Goal: Task Accomplishment & Management: Complete application form

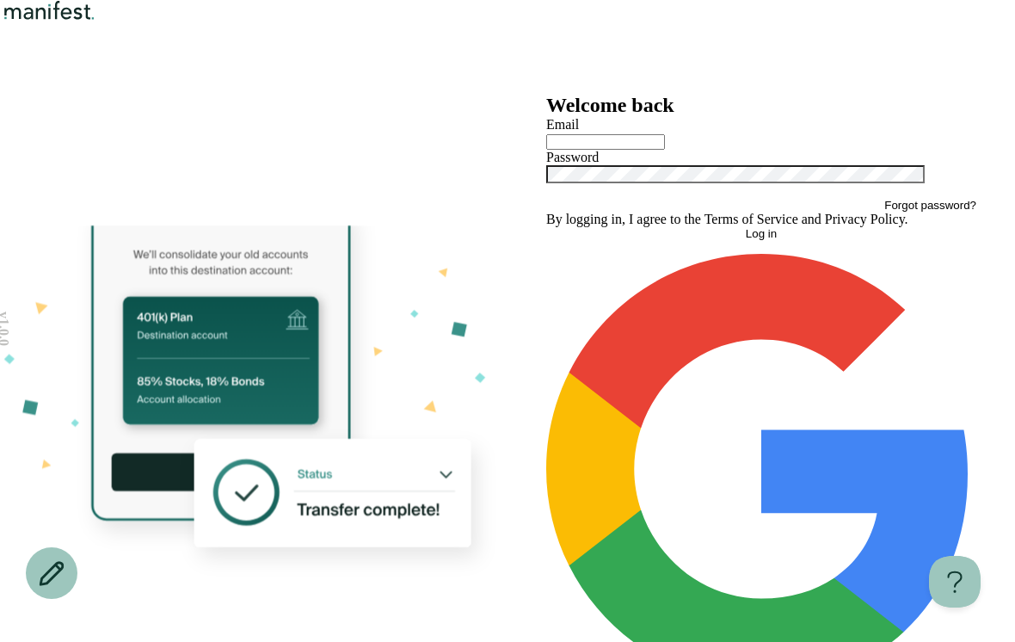
click at [660, 150] on input "text" at bounding box center [605, 141] width 119 height 15
type input "**********"
click at [756, 240] on span "Log in" at bounding box center [761, 233] width 31 height 13
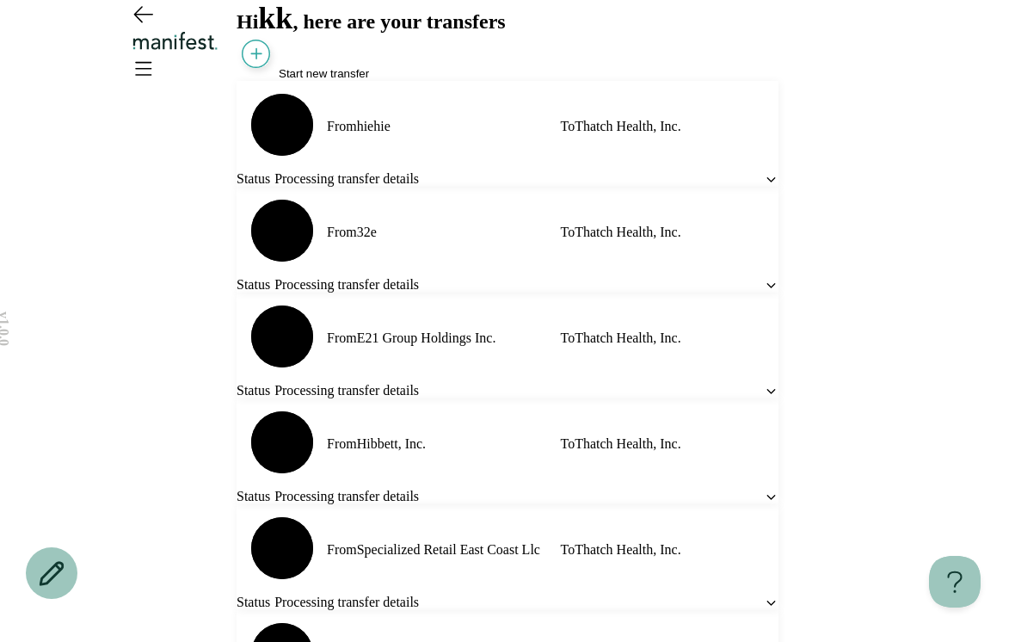
click at [340, 80] on span "Start new transfer" at bounding box center [324, 73] width 90 height 13
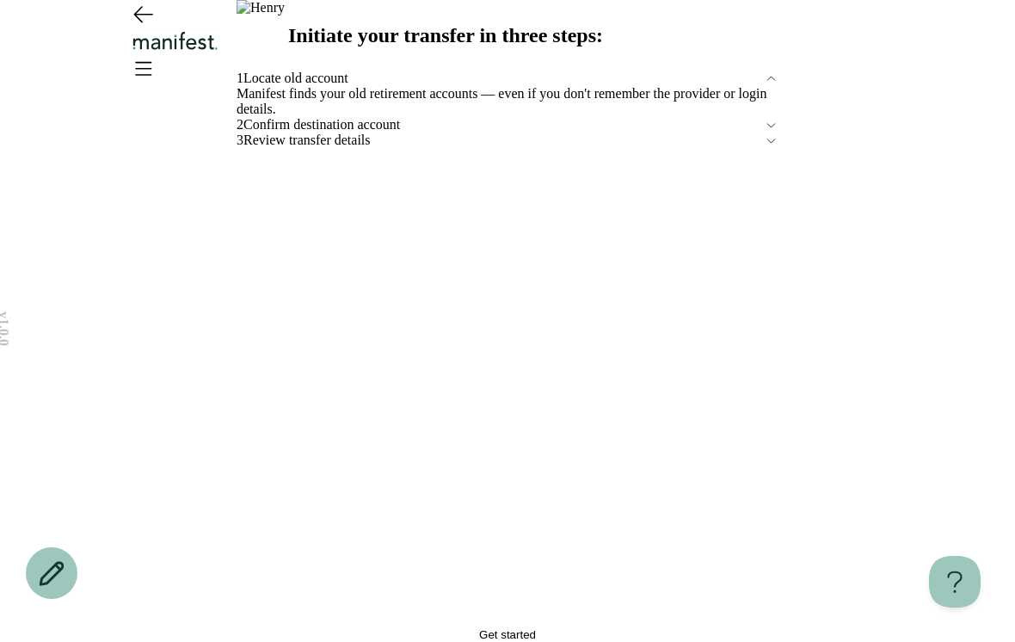
click at [330, 628] on button "Get started" at bounding box center [508, 634] width 542 height 13
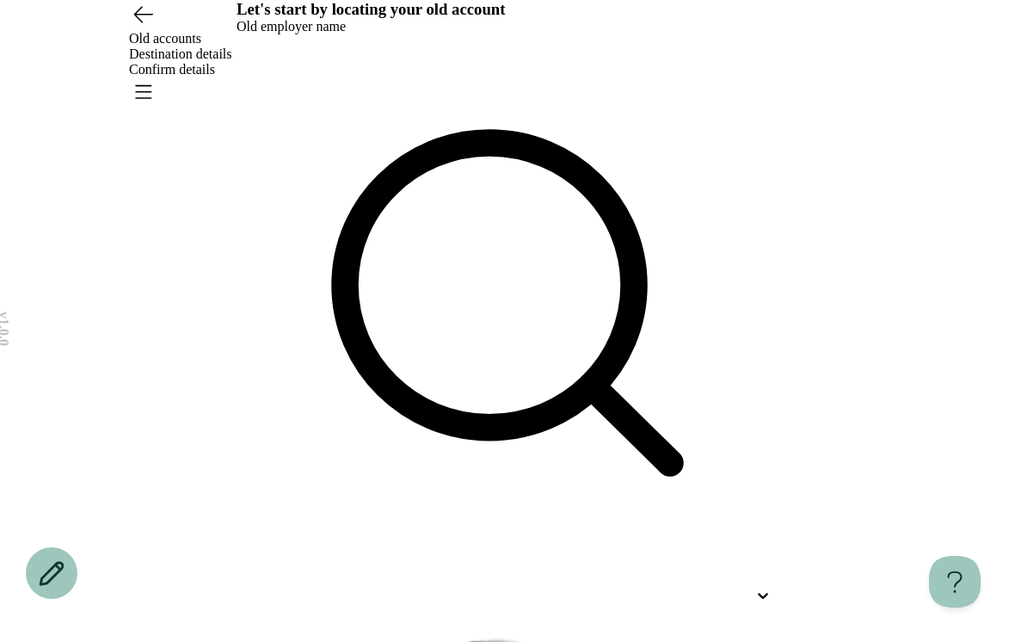
click at [556, 204] on div at bounding box center [508, 322] width 542 height 576
click at [584, 637] on p "Vhfh" at bounding box center [473, 647] width 511 height 21
type input "****"
click at [566, 264] on div "Let's start by locating your old account Old employer name vhfh It's common to …" at bounding box center [508, 580] width 542 height 1161
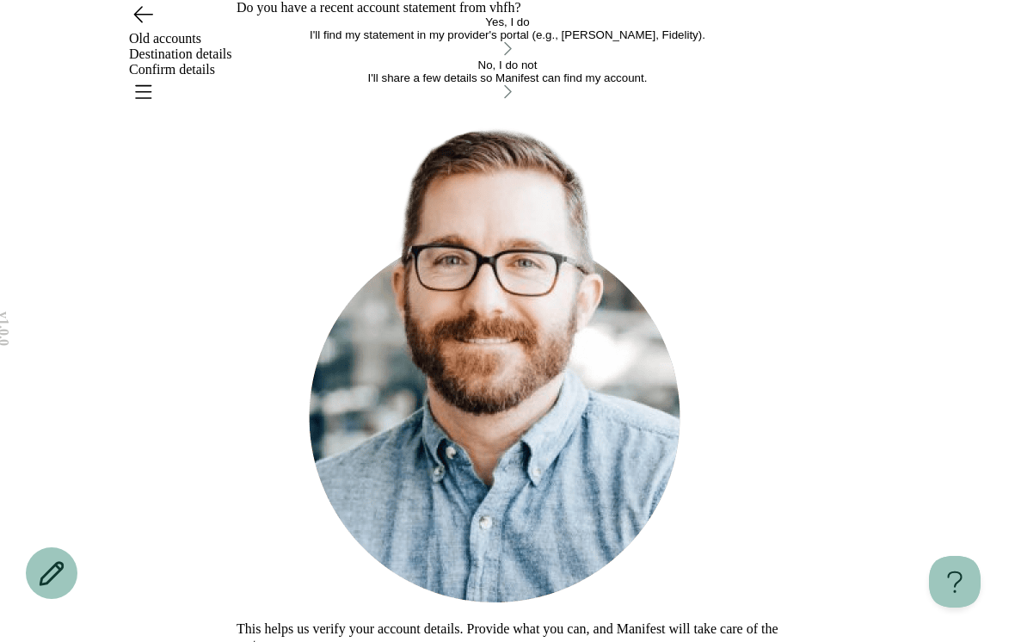
click at [568, 41] on div "I'll find my statement in my provider's portal (e.g., [PERSON_NAME], Fidelity)." at bounding box center [508, 34] width 542 height 13
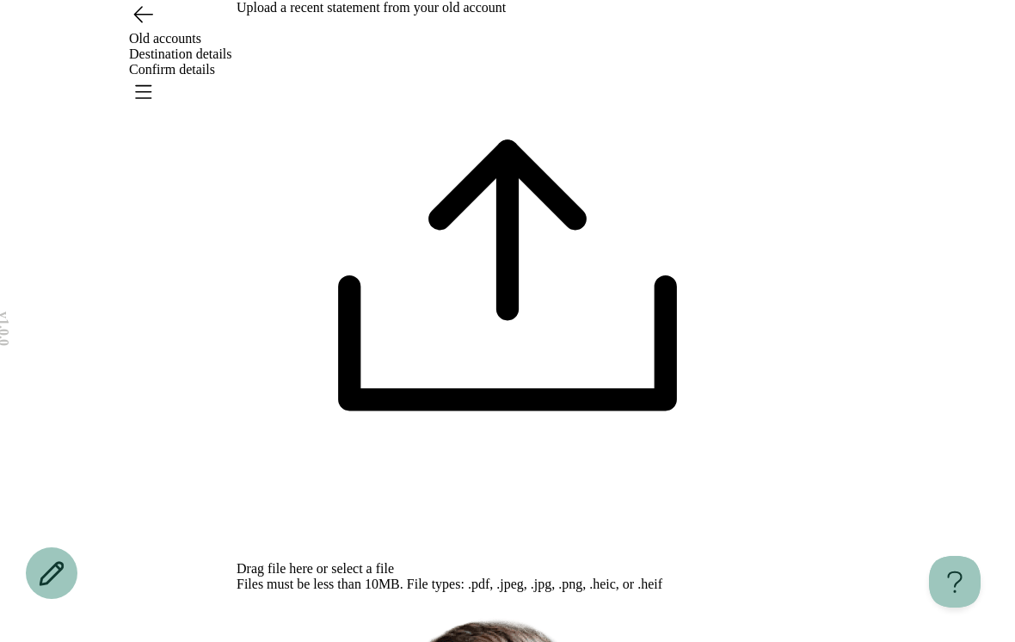
click at [394, 561] on span "select a file" at bounding box center [362, 568] width 63 height 15
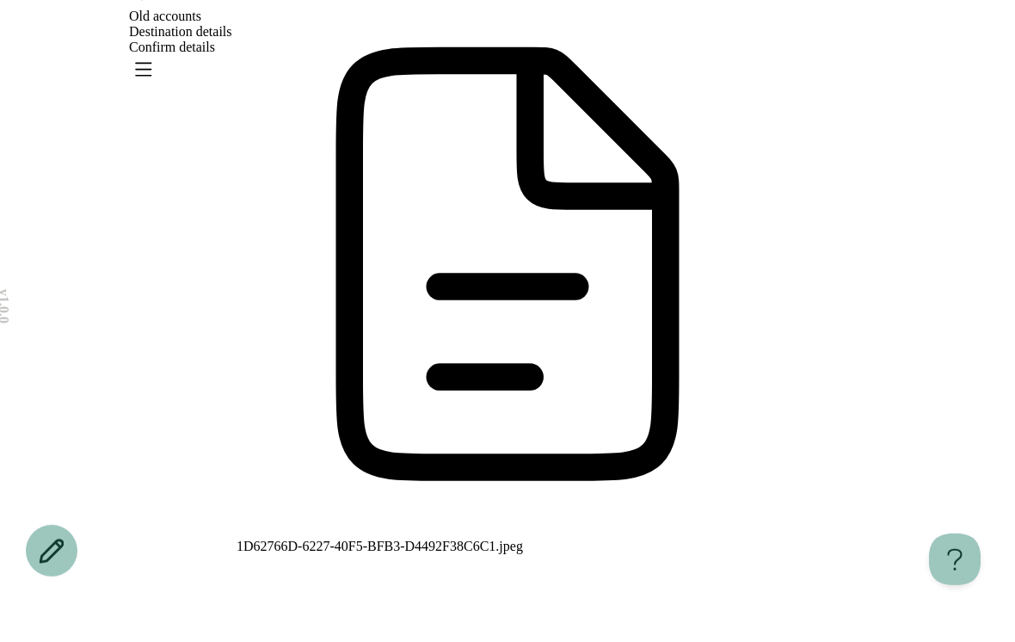
scroll to position [3, 0]
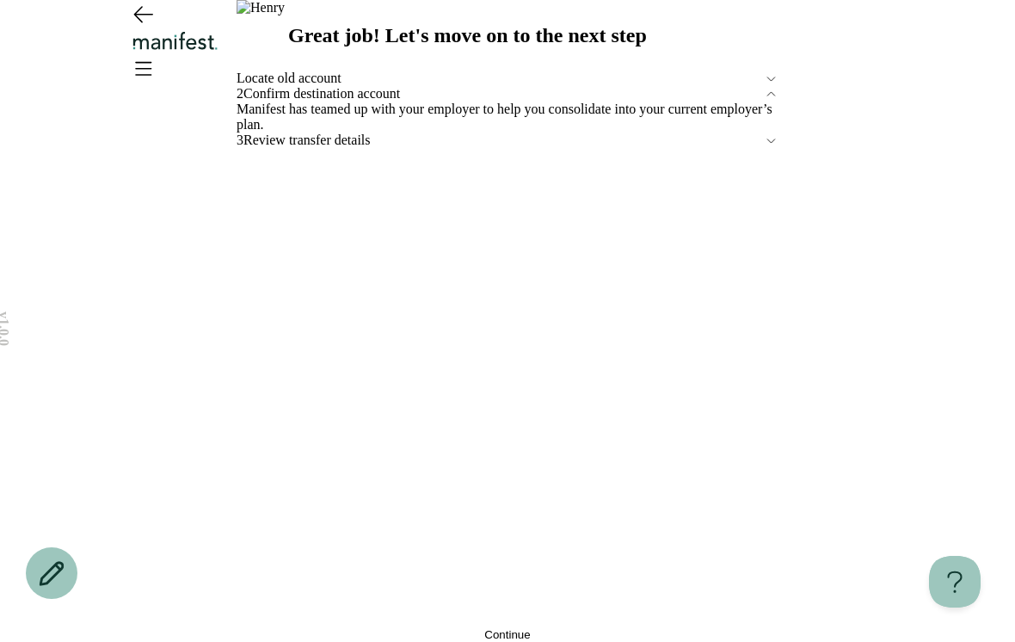
click at [460, 628] on button "Continue" at bounding box center [508, 634] width 542 height 13
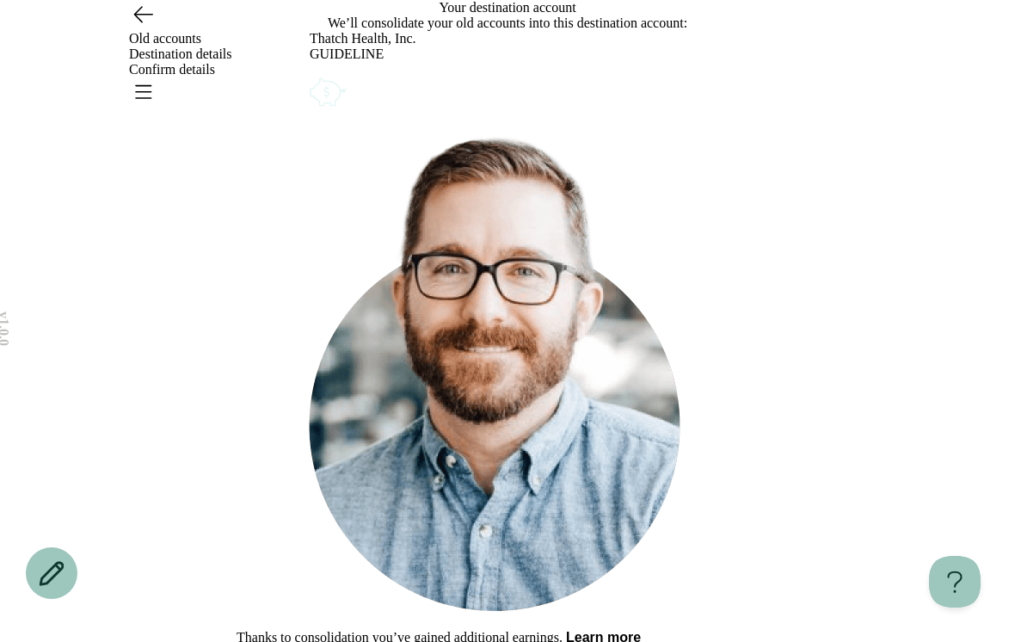
click at [641, 630] on button "Learn more" at bounding box center [603, 637] width 75 height 15
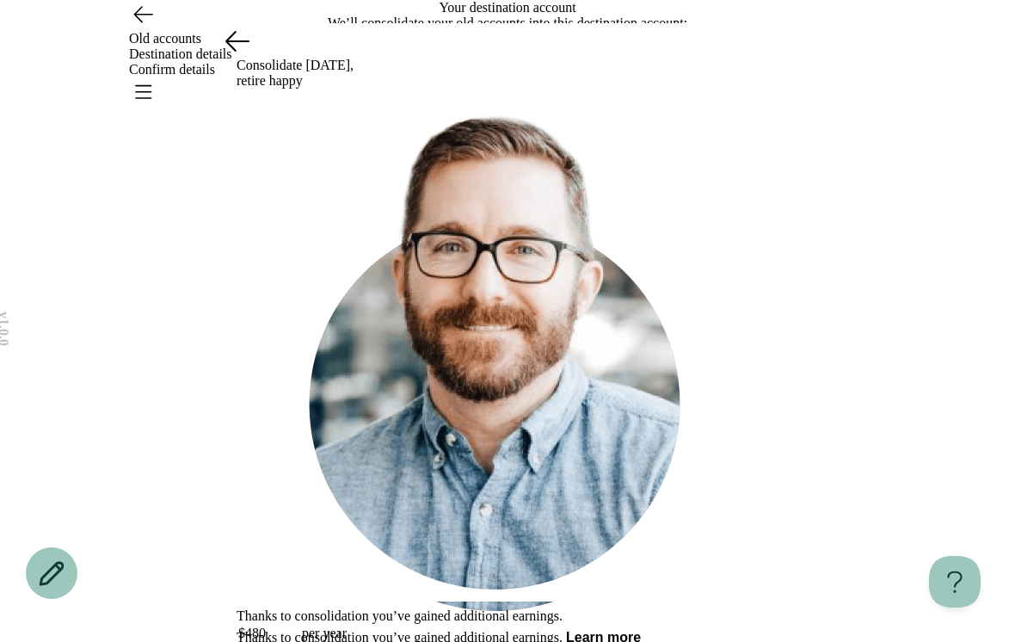
click at [248, 58] on button at bounding box center [236, 40] width 34 height 34
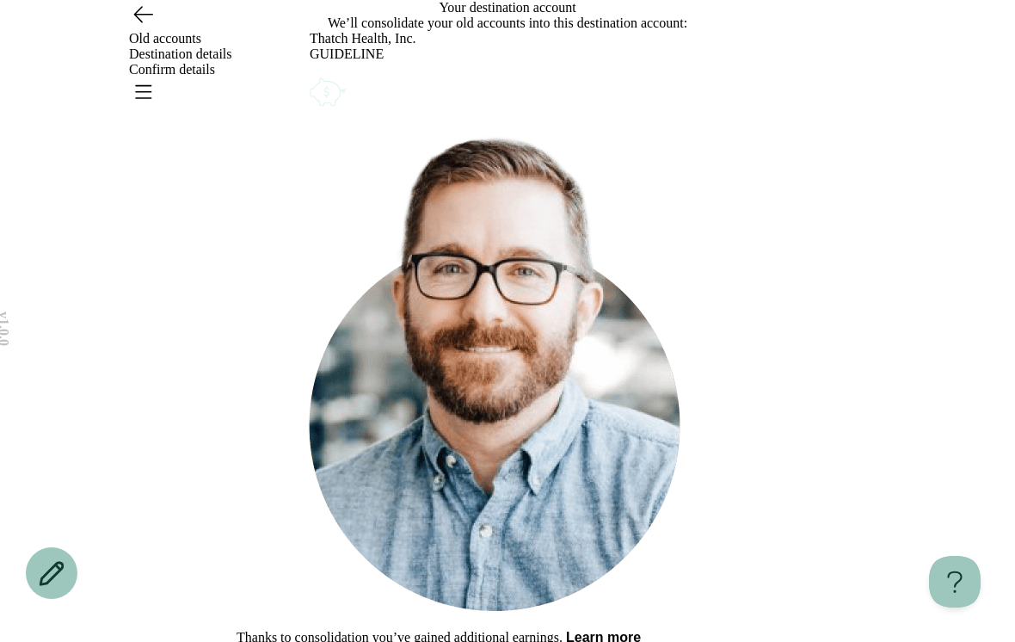
click at [285, 641] on button "Next step" at bounding box center [261, 653] width 48 height 13
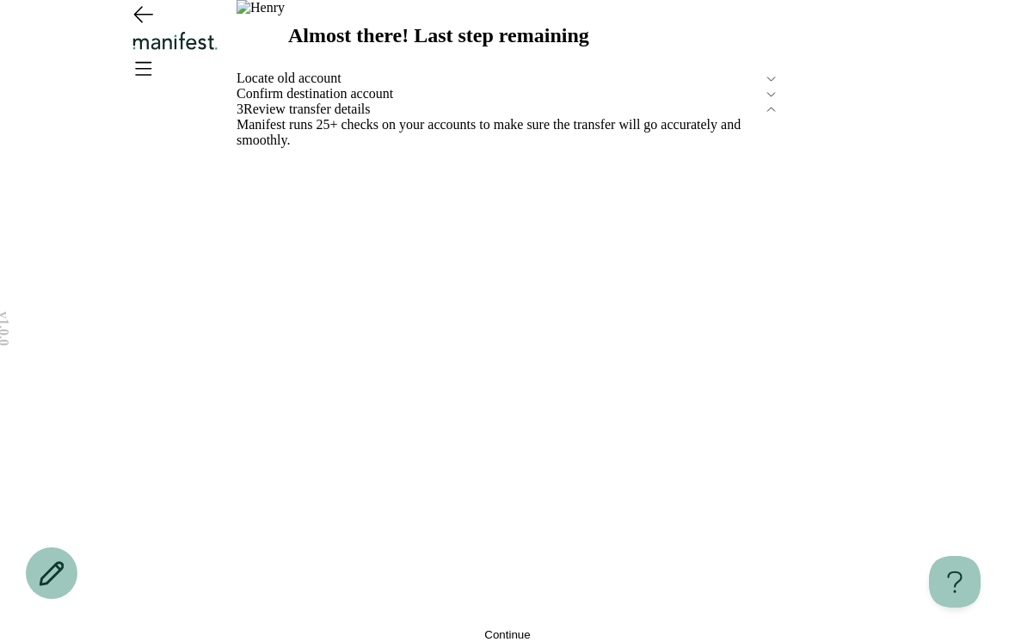
click at [130, 28] on icon "Go back" at bounding box center [143, 14] width 28 height 28
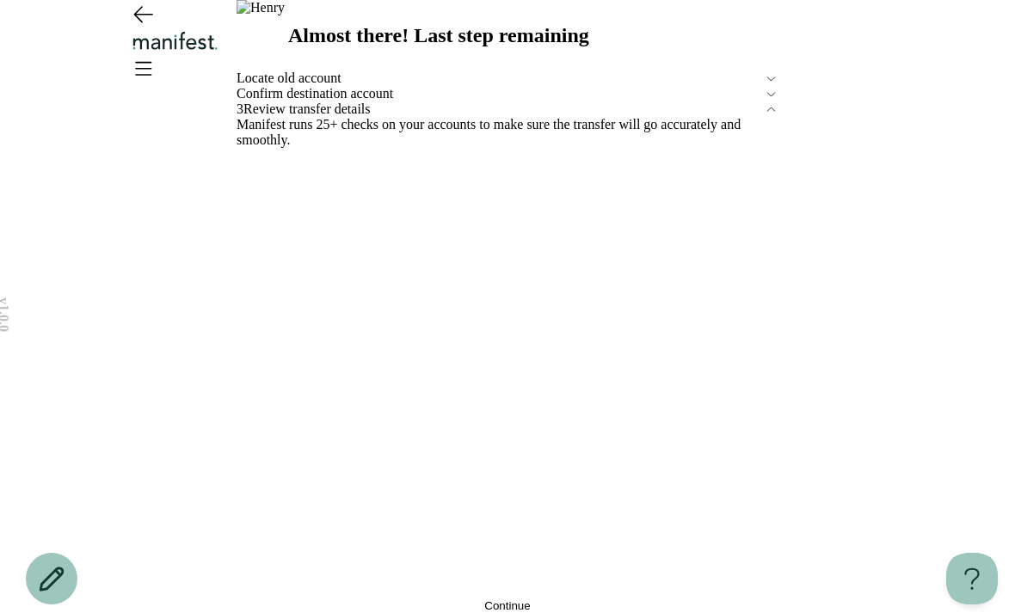
click at [494, 117] on span "Review transfer details" at bounding box center [503, 109] width 520 height 15
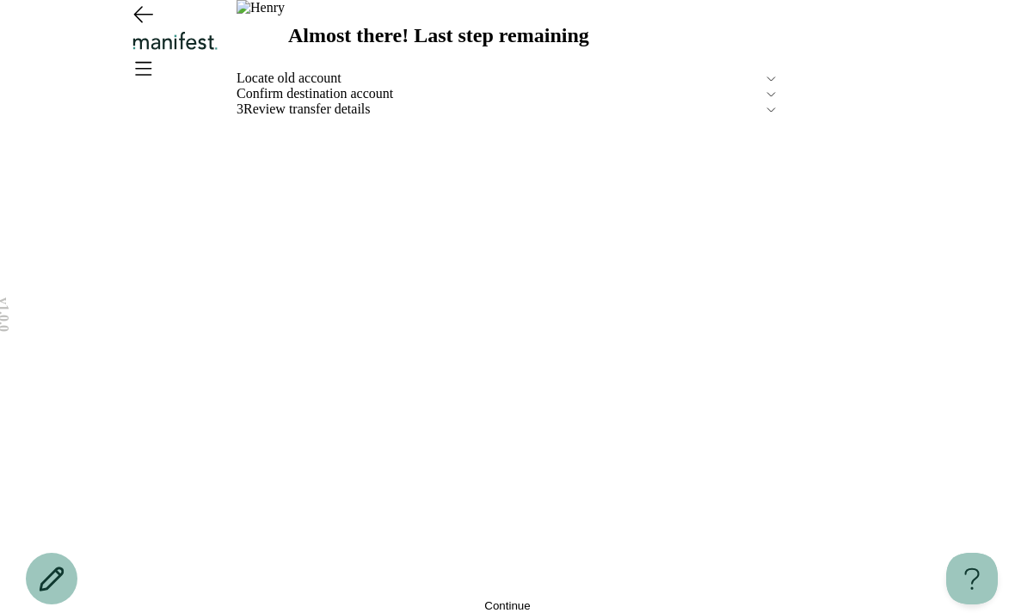
click at [408, 600] on button "Continue" at bounding box center [508, 606] width 542 height 13
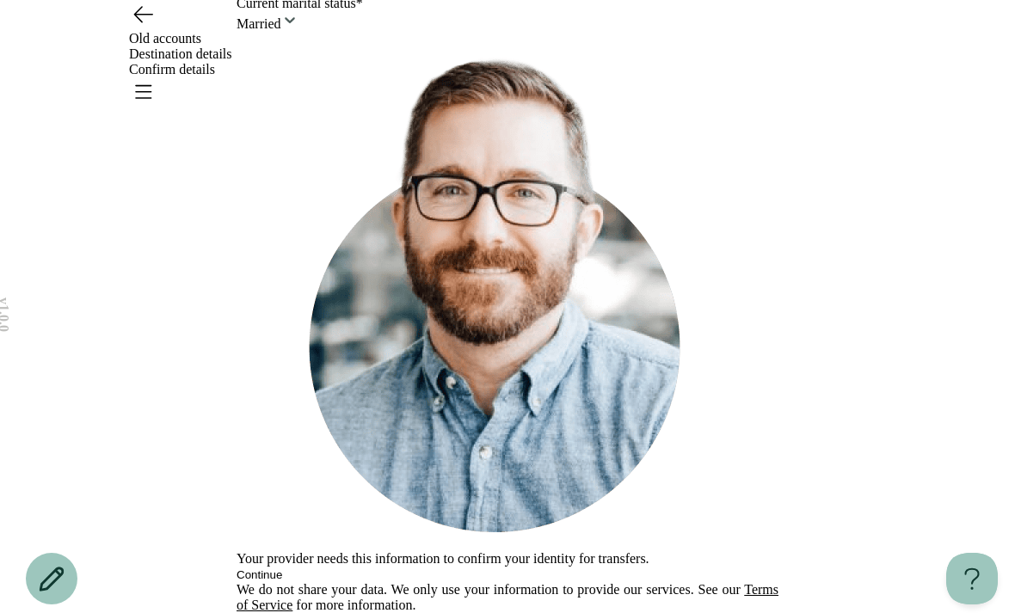
scroll to position [526, 0]
click at [697, 582] on link "Terms of Service" at bounding box center [508, 597] width 542 height 30
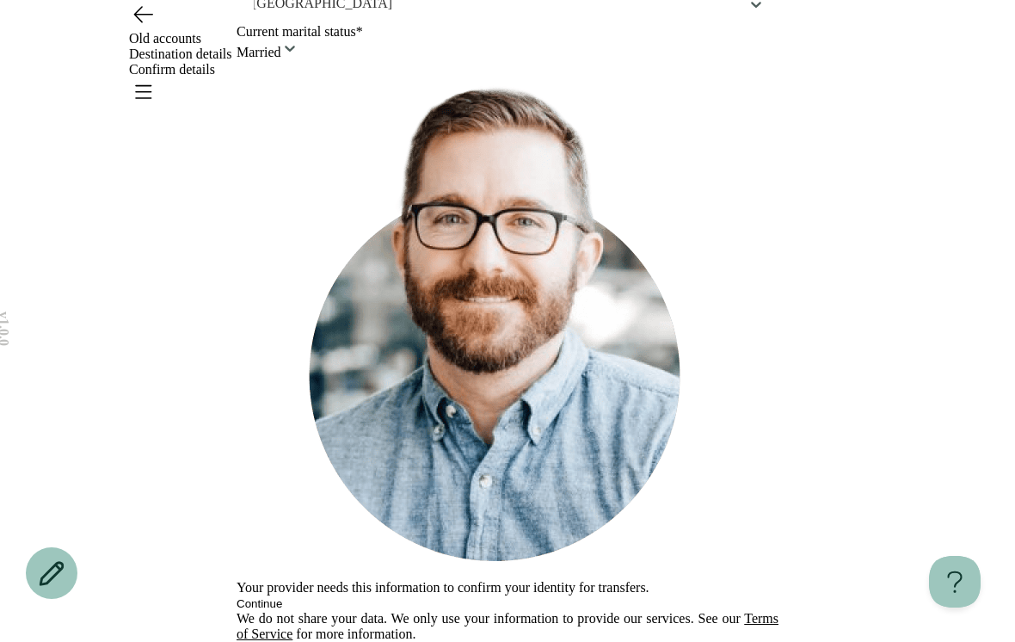
click at [282, 597] on button "Continue" at bounding box center [260, 603] width 46 height 13
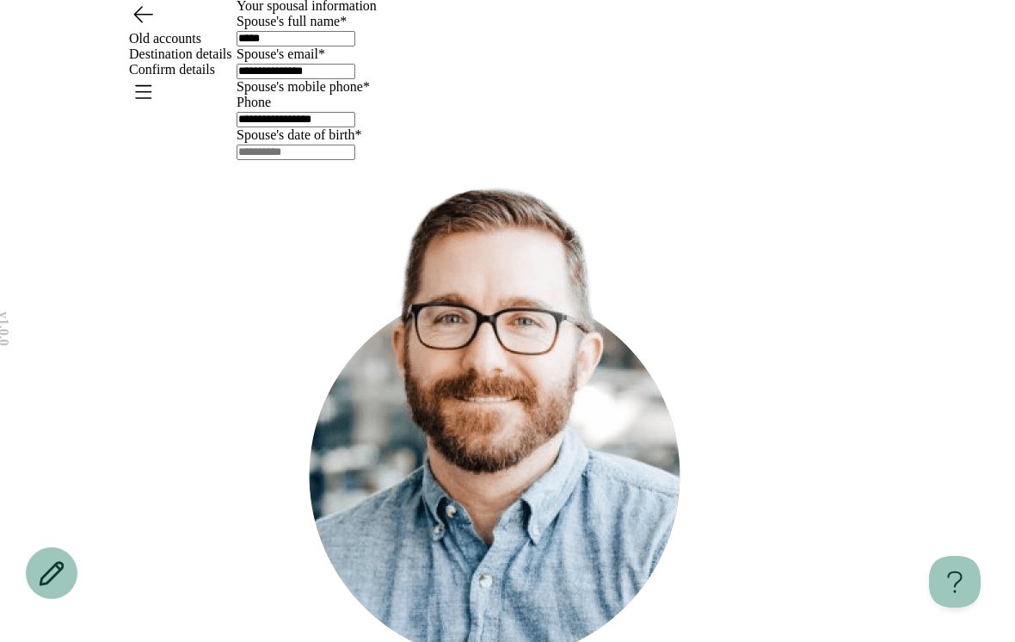
scroll to position [0, 0]
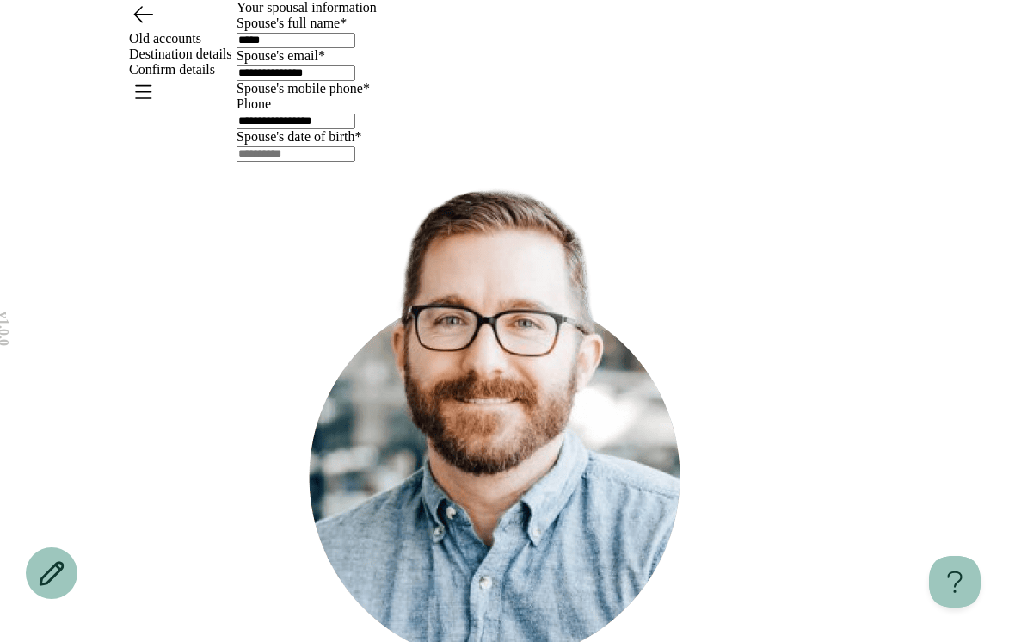
click at [905, 46] on div "Old accounts Destination details Confirm details" at bounding box center [507, 54] width 1015 height 108
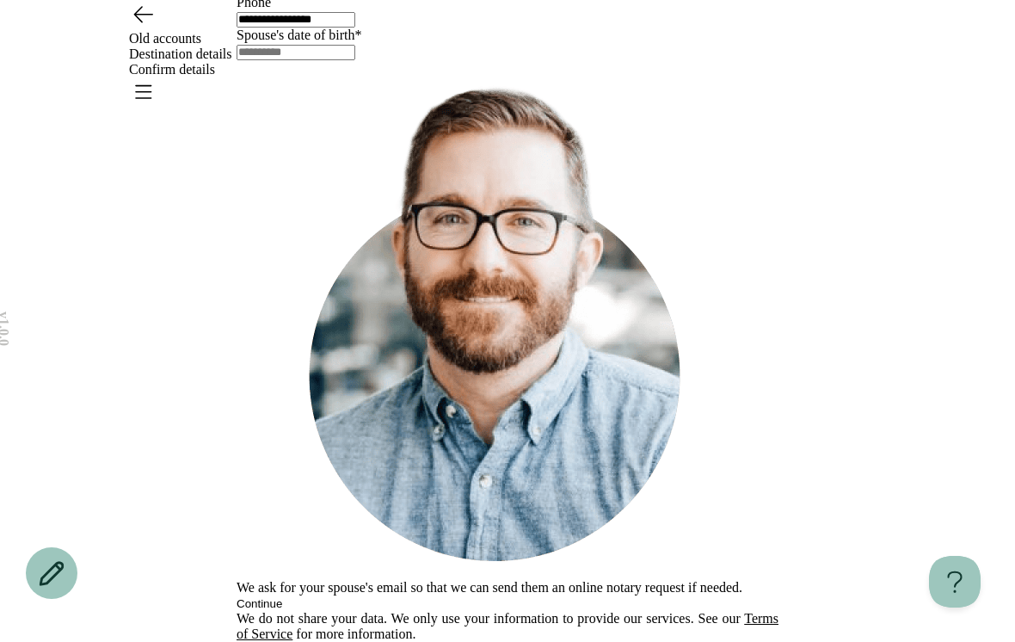
scroll to position [234, 0]
click at [482, 518] on div "We ask for your spouse's email so that we can send them an online notary reques…" at bounding box center [508, 335] width 542 height 551
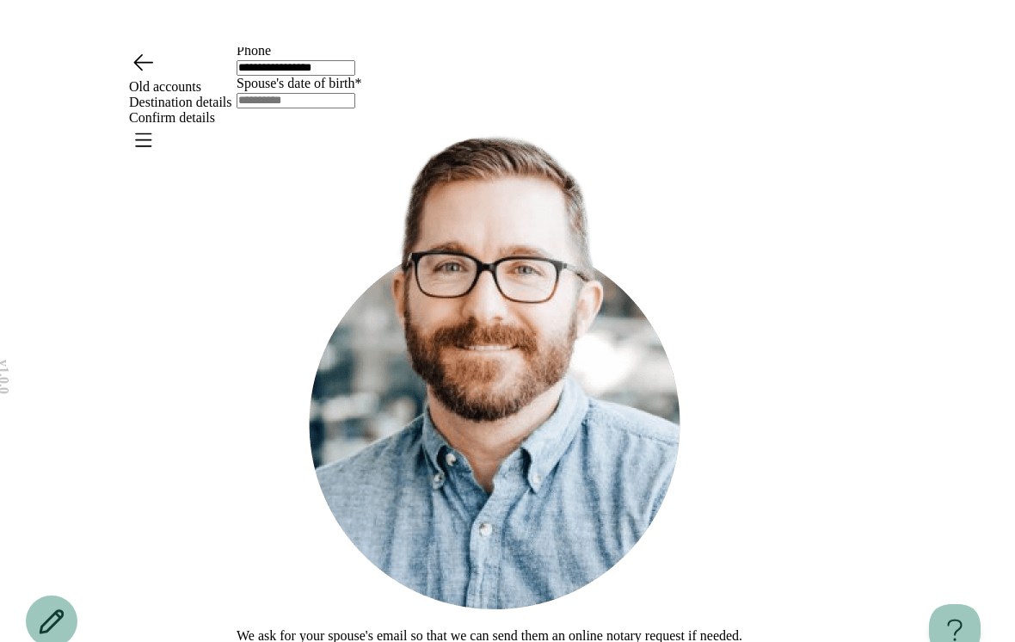
scroll to position [0, 0]
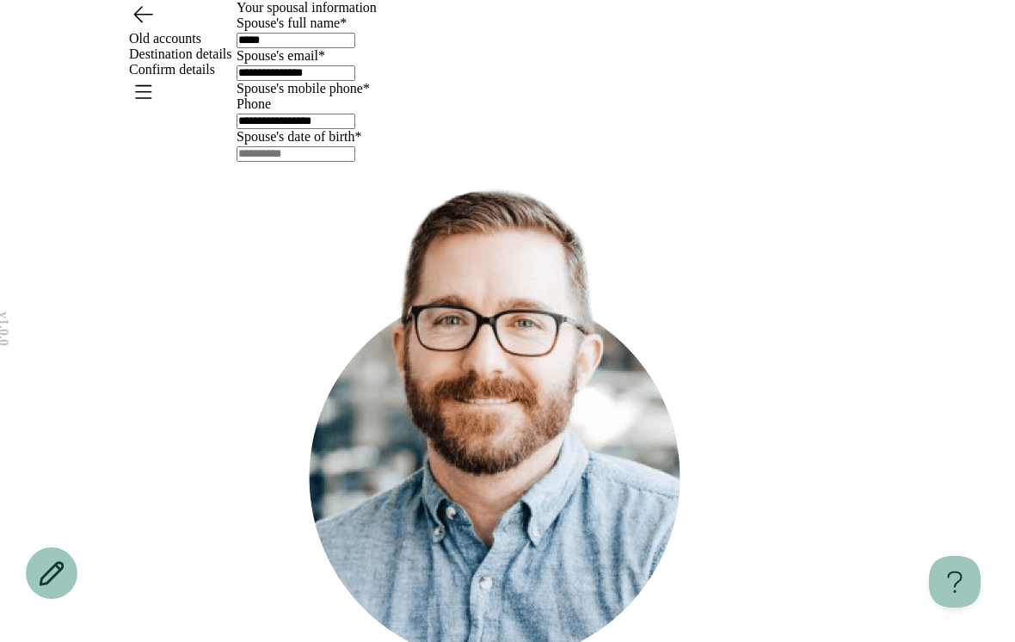
click at [150, 22] on icon "Go back" at bounding box center [143, 14] width 18 height 15
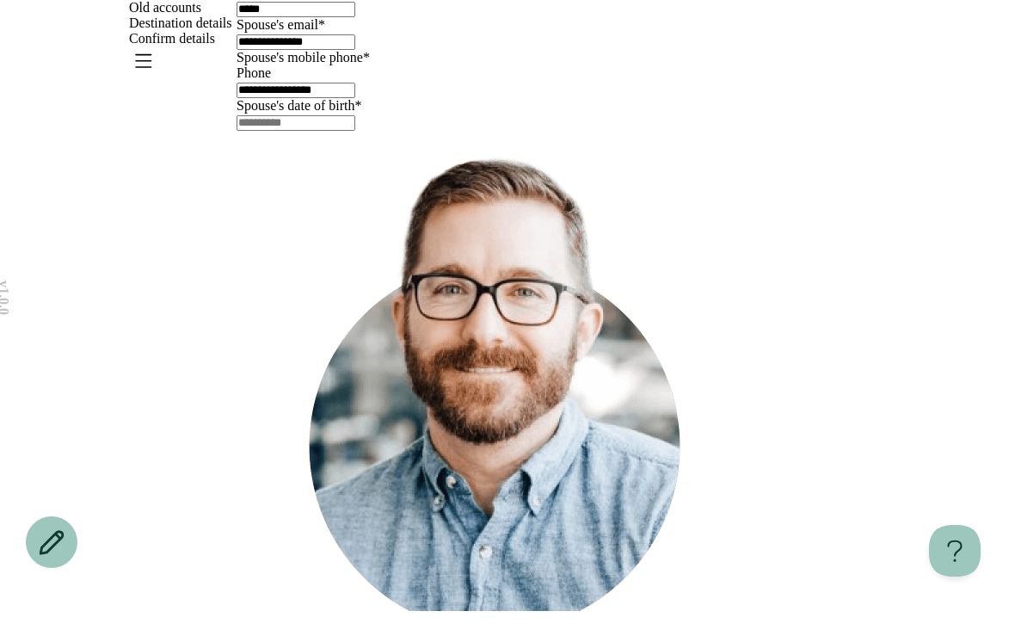
scroll to position [234, 0]
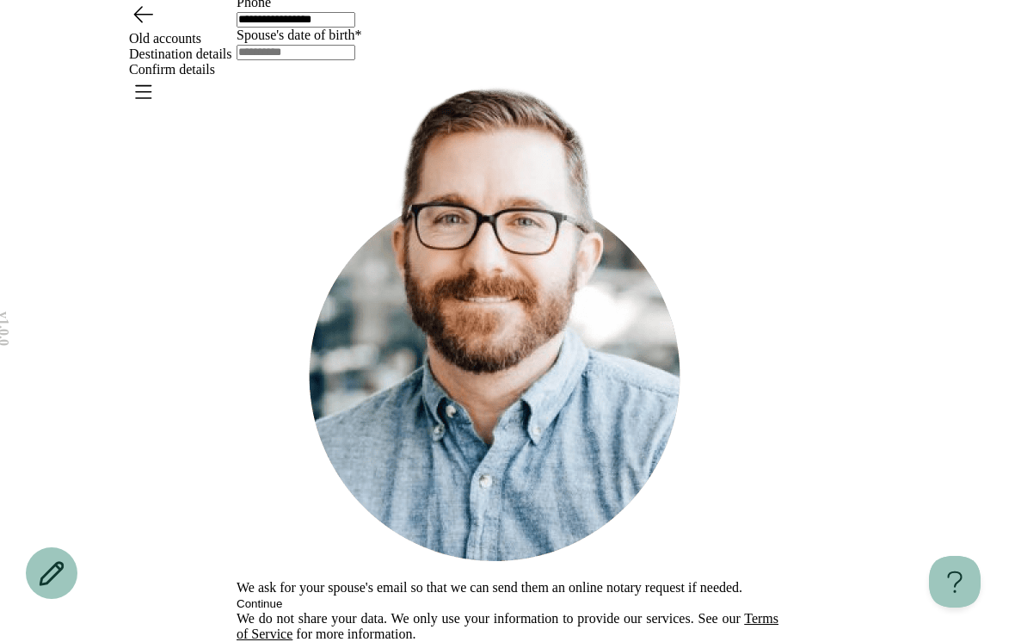
click at [148, 28] on icon "Go back" at bounding box center [143, 14] width 28 height 28
click at [149, 22] on icon "Go back" at bounding box center [143, 14] width 18 height 15
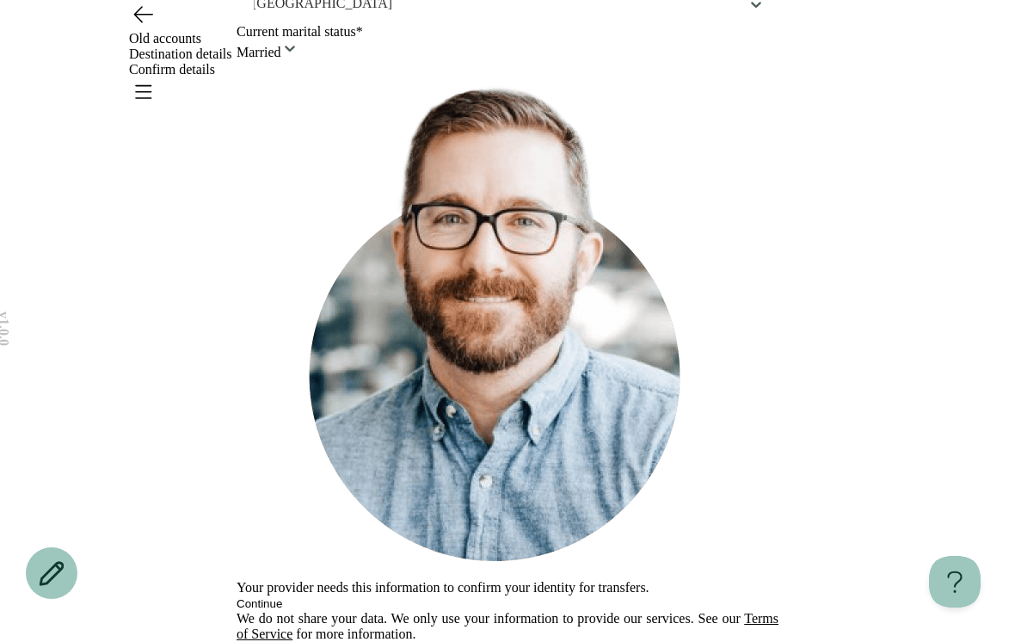
scroll to position [429, 0]
click at [544, 60] on div "Married" at bounding box center [508, 50] width 542 height 21
click at [305, 458] on div "Not Married" at bounding box center [271, 449] width 69 height 15
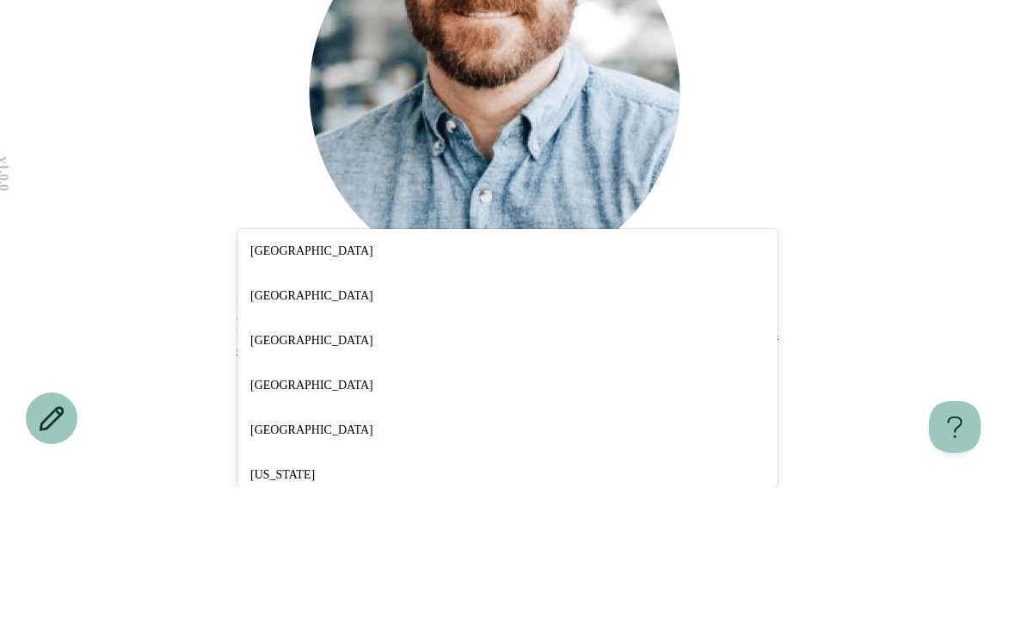
scroll to position [526, 0]
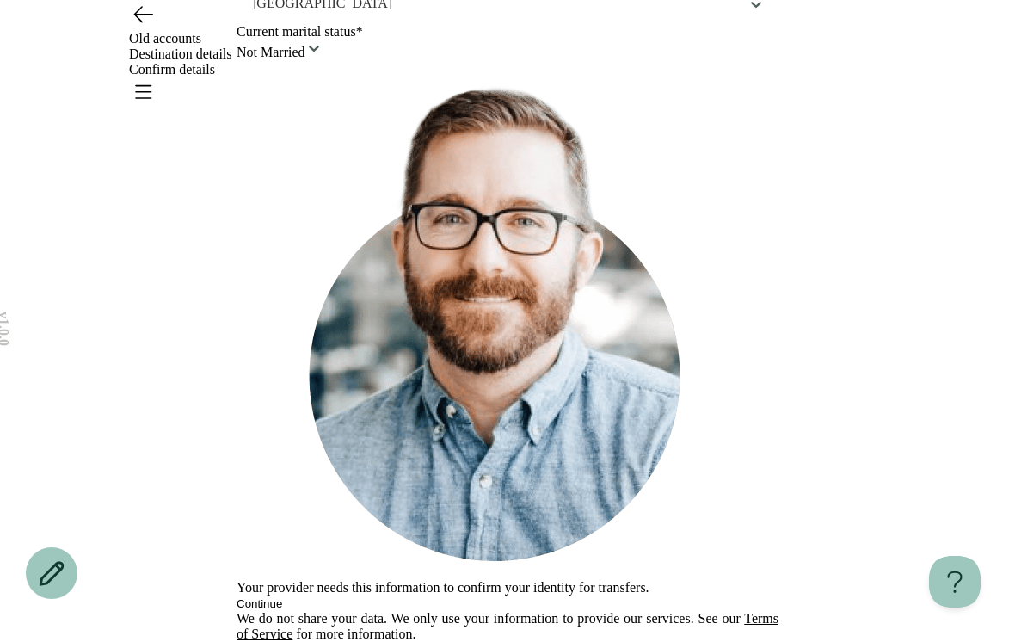
click at [173, 278] on div "**********" at bounding box center [507, 196] width 1015 height 892
click at [184, 245] on div "**********" at bounding box center [507, 196] width 1015 height 892
click at [471, 60] on div "Not Married" at bounding box center [508, 50] width 542 height 21
click at [537, 158] on html "**********" at bounding box center [507, 196] width 1015 height 892
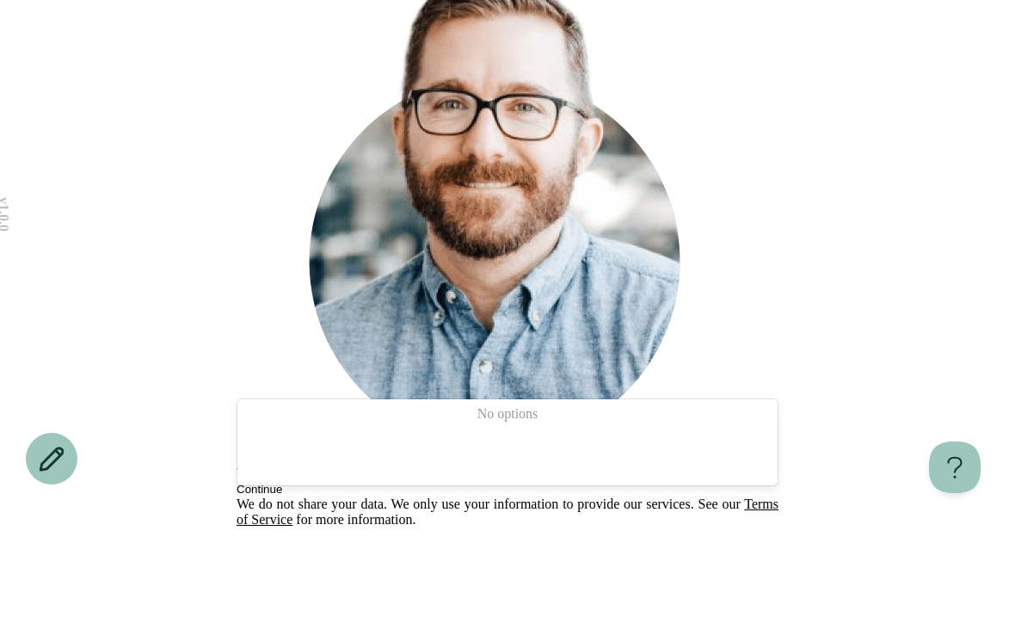
type input "*"
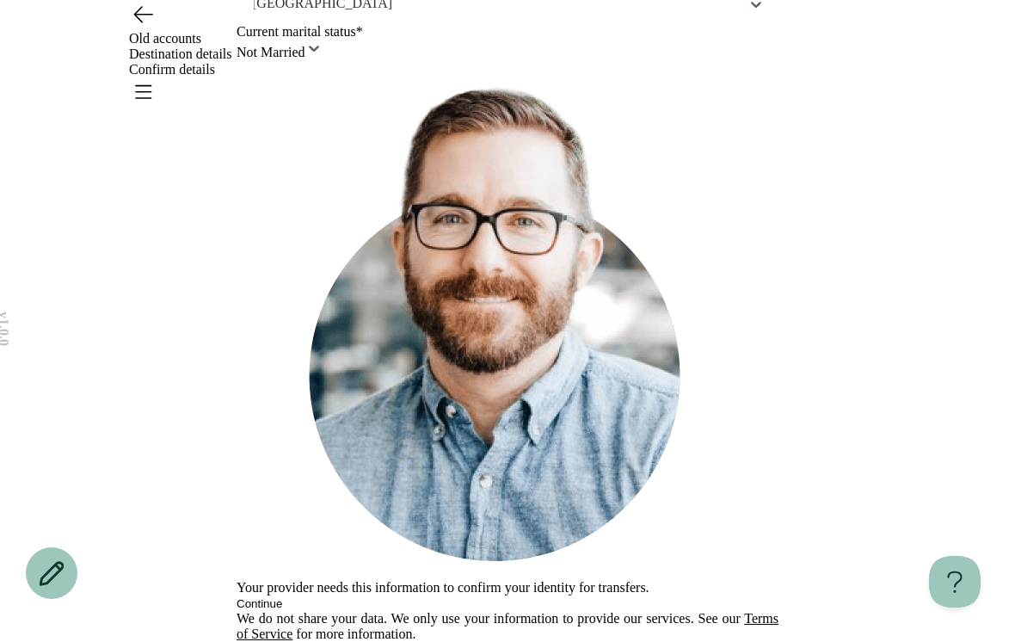
click at [95, 348] on div "**********" at bounding box center [507, 196] width 1015 height 892
click at [429, 60] on div "Not Married" at bounding box center [508, 50] width 542 height 21
click at [504, 500] on html "**********" at bounding box center [507, 196] width 1015 height 892
click at [282, 597] on button "Continue" at bounding box center [260, 603] width 46 height 13
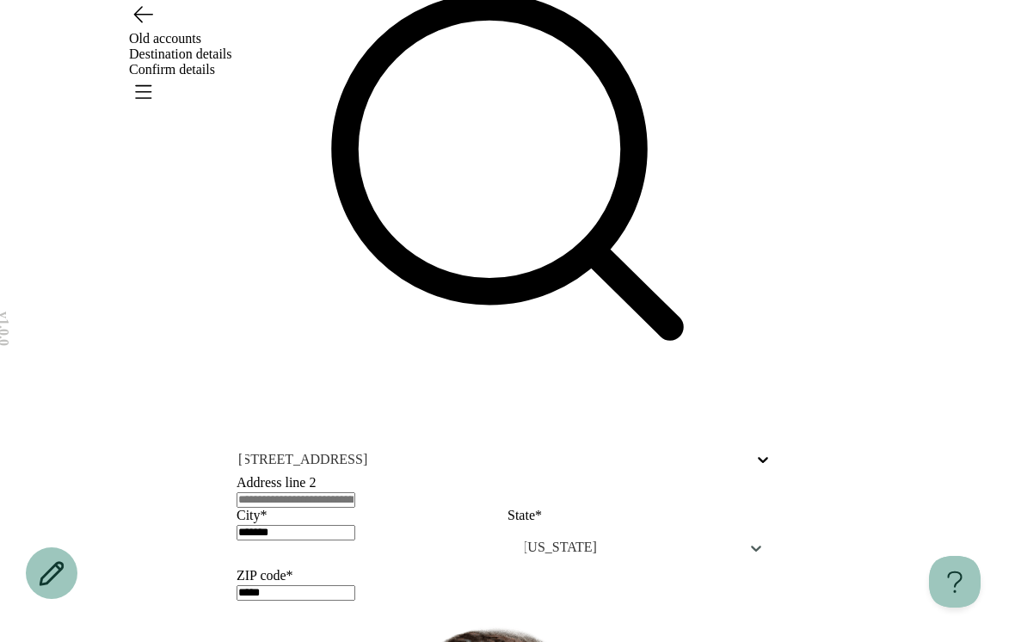
scroll to position [239, 0]
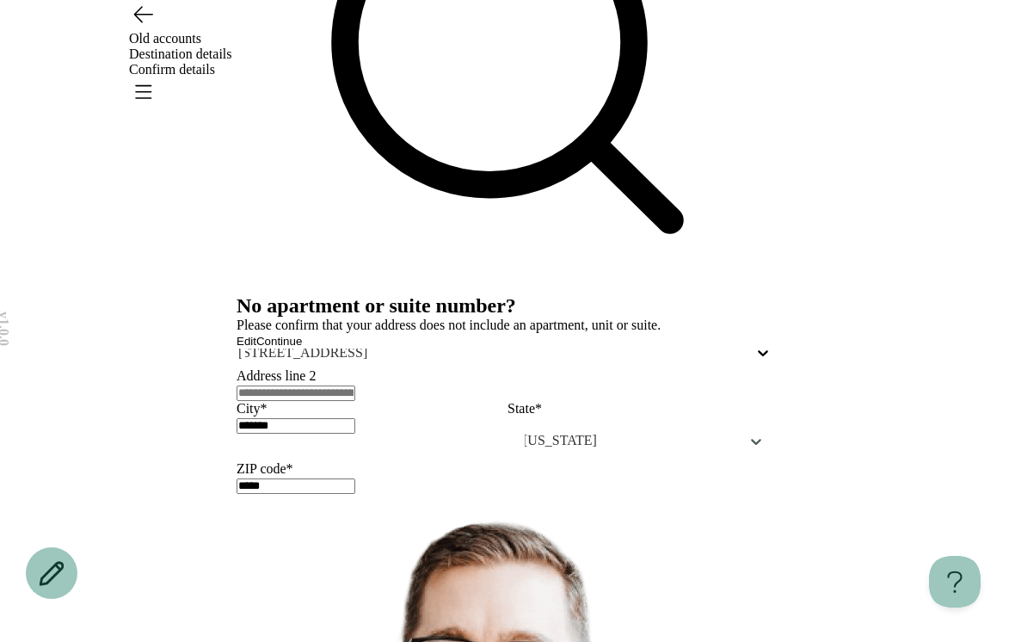
click at [302, 348] on span "Continue" at bounding box center [279, 341] width 46 height 13
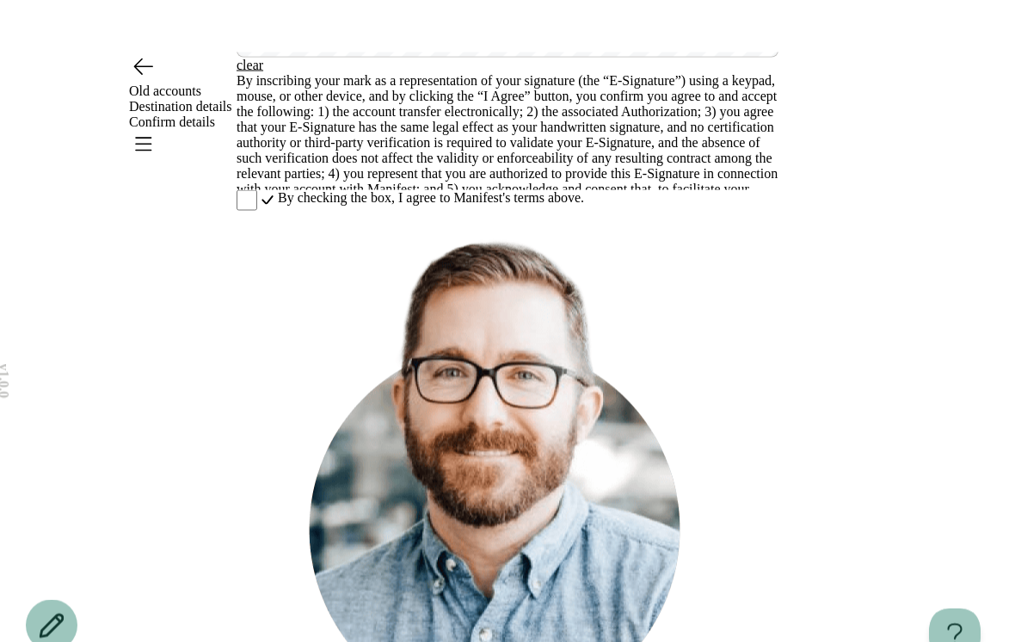
scroll to position [231, 0]
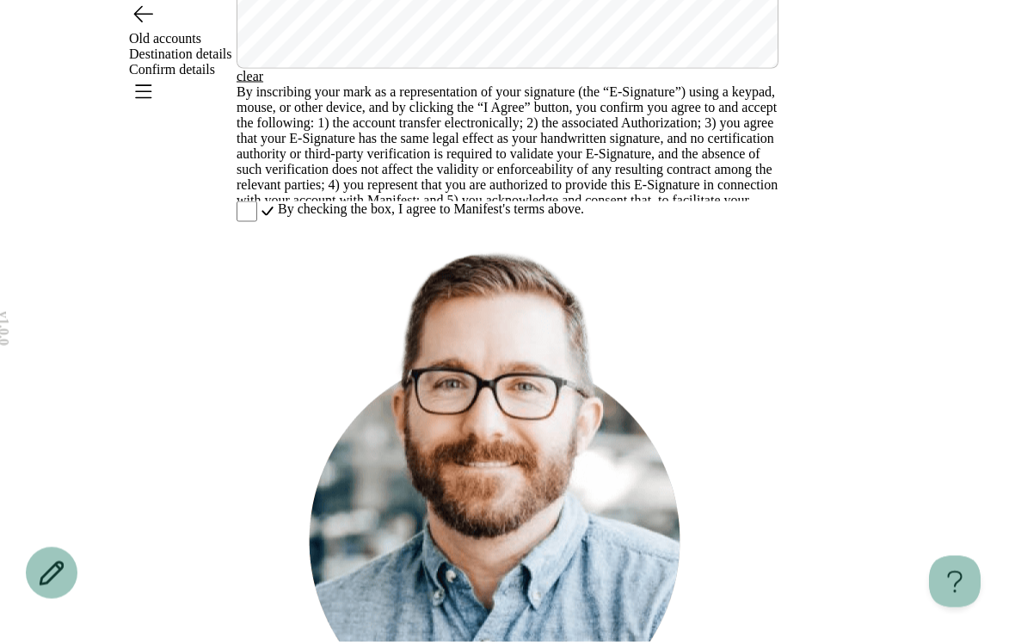
click at [253, 84] on button "clear" at bounding box center [250, 76] width 27 height 15
click at [246, 84] on button "clear" at bounding box center [250, 76] width 27 height 15
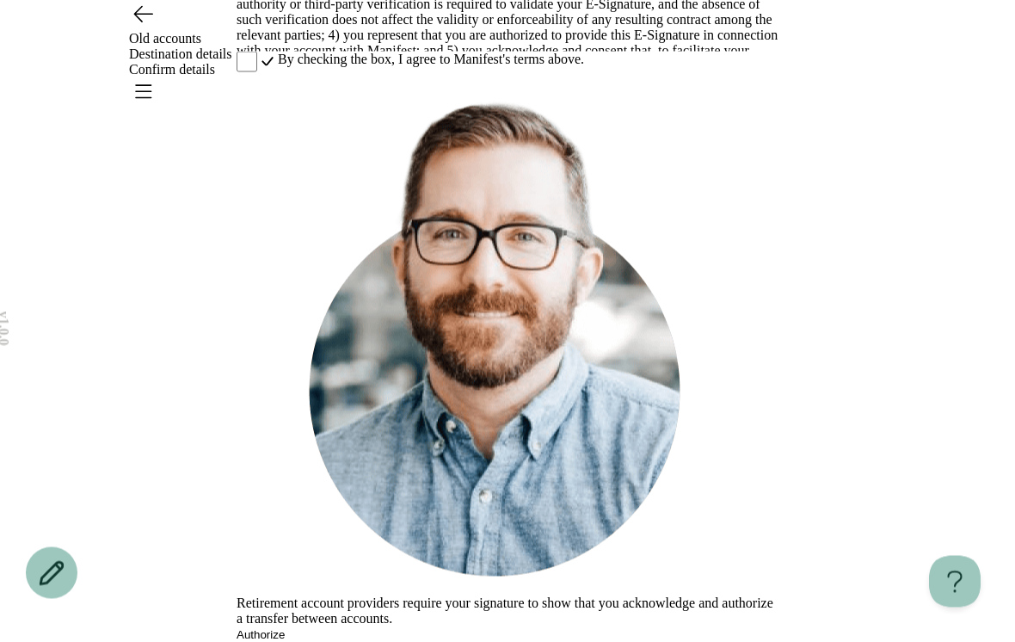
scroll to position [534, 0]
click at [262, 76] on div "By checking the box, I agree to Manifest's terms above." at bounding box center [508, 64] width 542 height 24
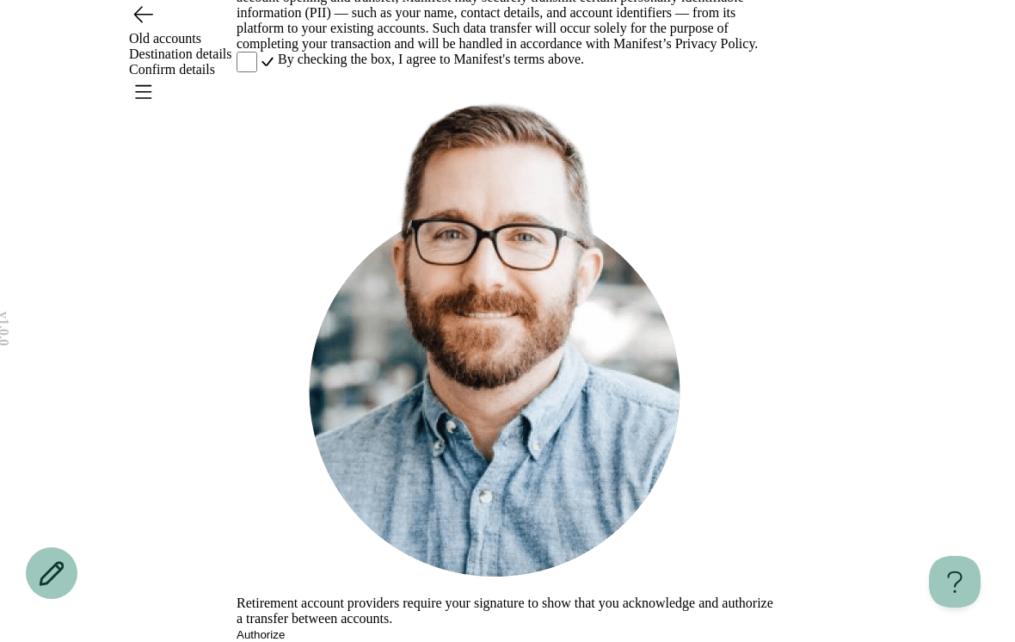
scroll to position [158, 0]
click at [675, 51] on link "Privacy Policy" at bounding box center [715, 43] width 80 height 15
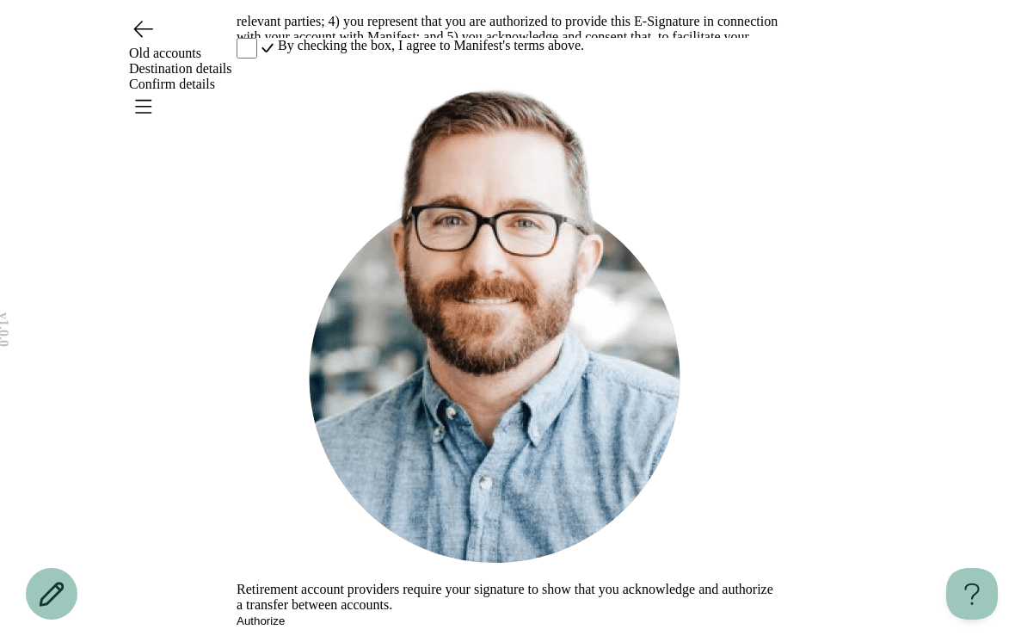
scroll to position [0, 0]
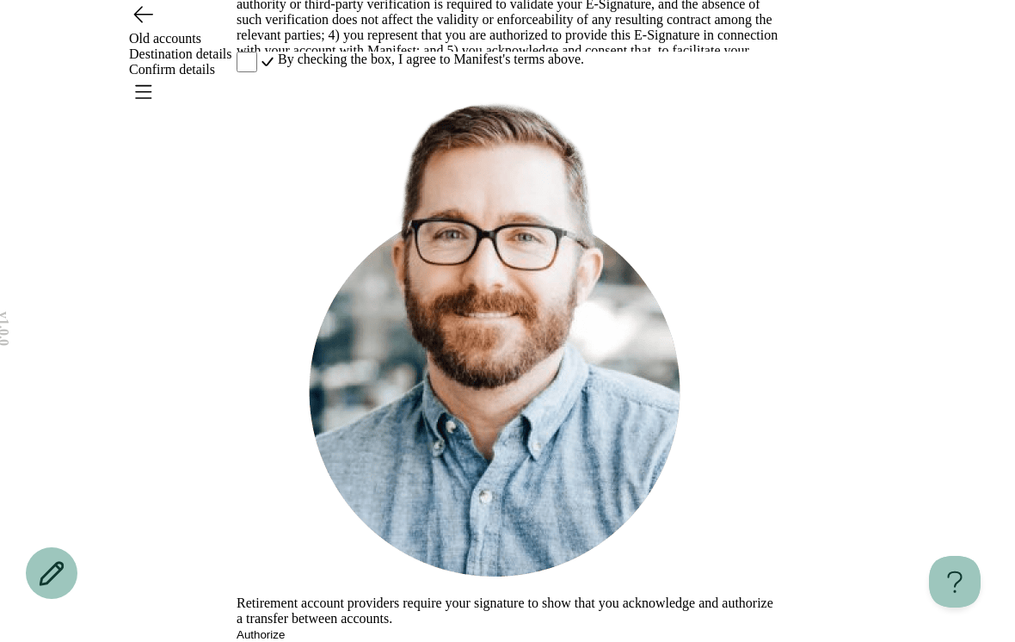
click at [285, 628] on button "Authorize" at bounding box center [261, 634] width 48 height 13
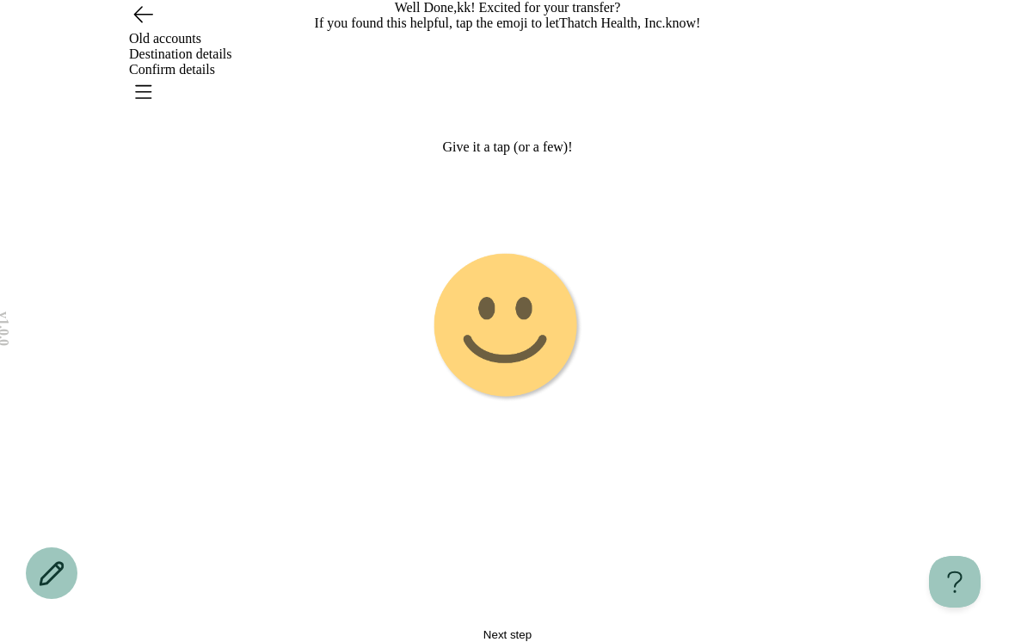
click at [527, 403] on image "Emoji 1 touch loop animation" at bounding box center [507, 326] width 151 height 151
click at [543, 411] on image "Emoji 2 animation" at bounding box center [507, 327] width 430 height 430
click at [516, 403] on image "Emoji 3 animation" at bounding box center [507, 326] width 151 height 151
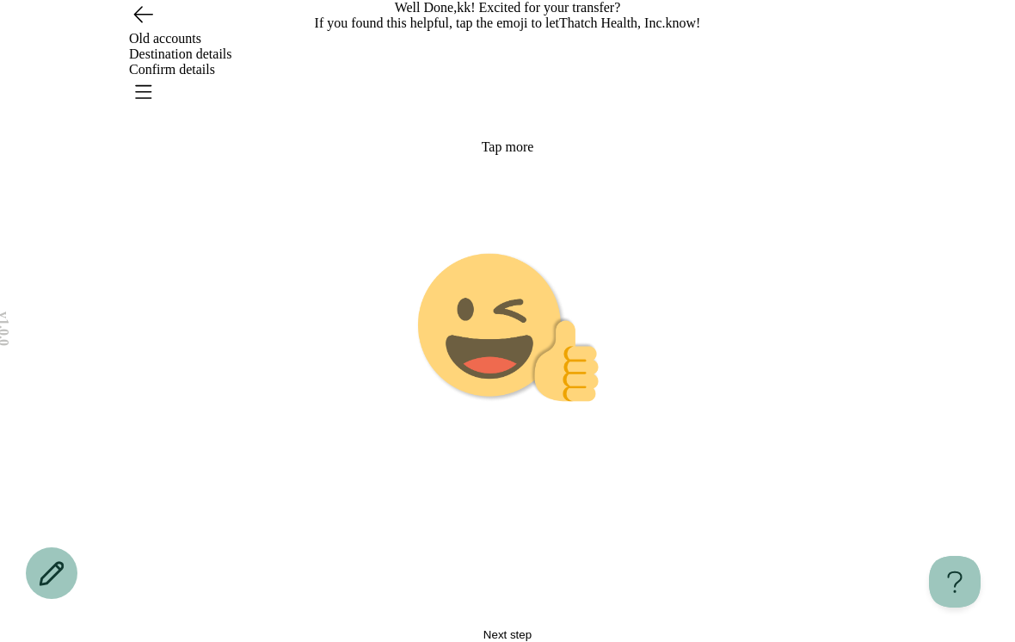
click at [488, 403] on image "Emoji 4 touch loop animation" at bounding box center [507, 326] width 183 height 151
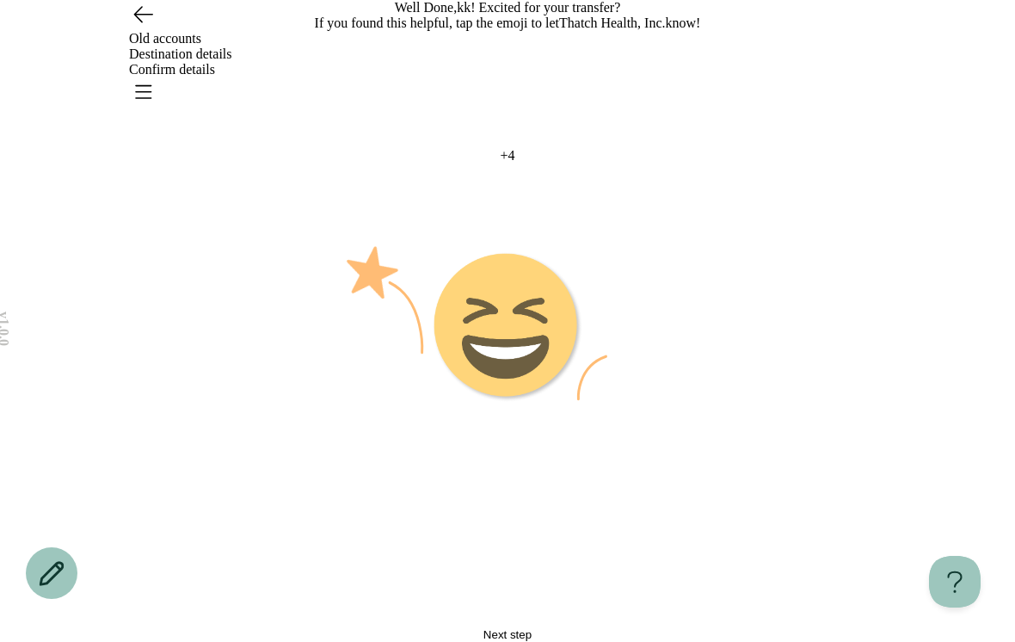
click at [138, 22] on icon "Go back" at bounding box center [143, 14] width 18 height 15
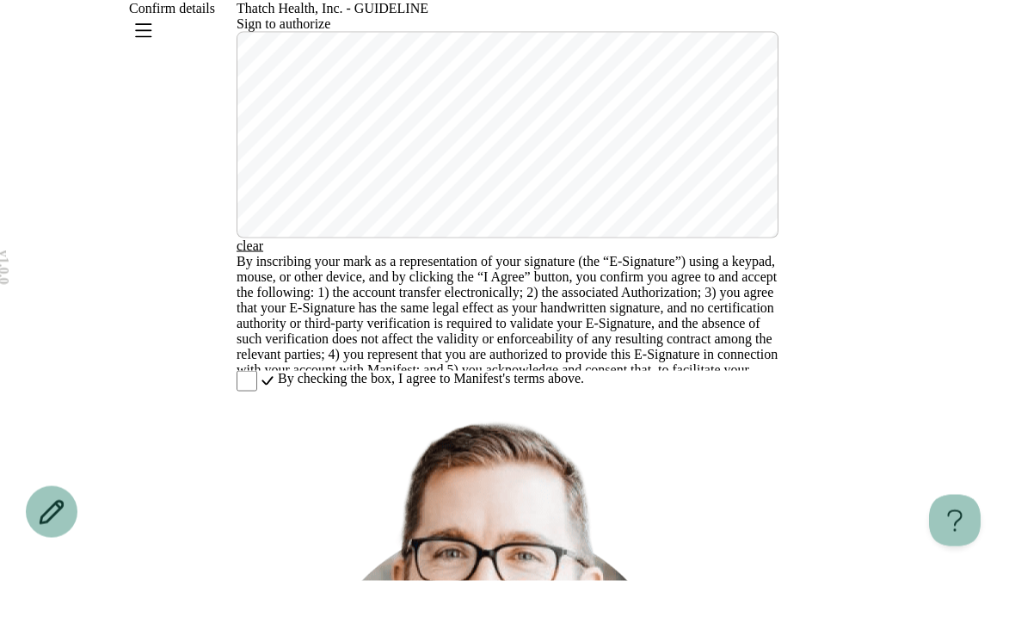
scroll to position [534, 0]
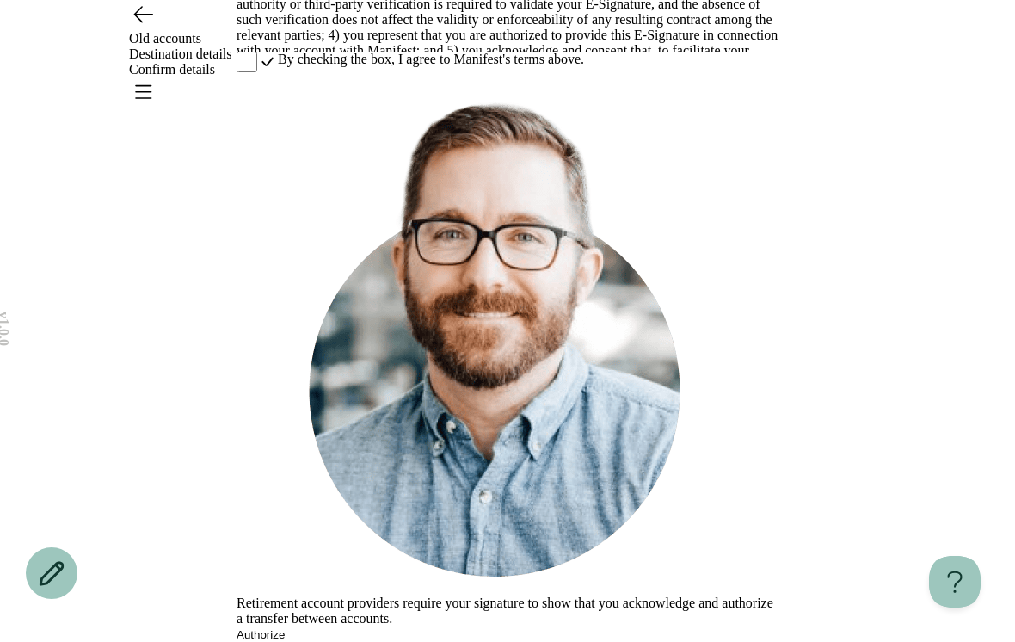
click at [285, 628] on button "Authorize" at bounding box center [261, 634] width 48 height 13
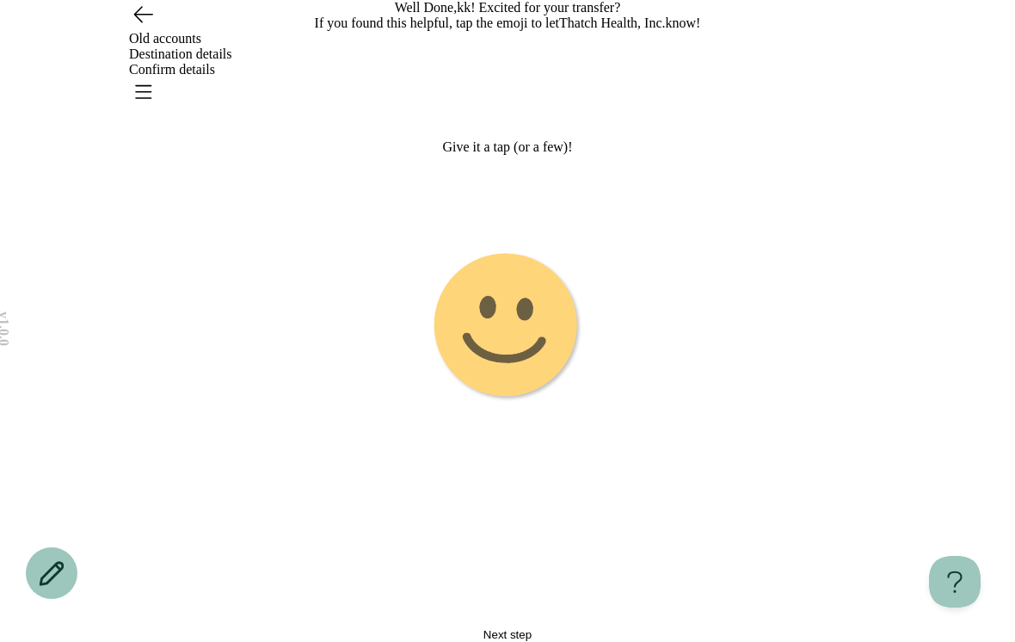
click at [493, 368] on image "Emoji 1 touch loop animation" at bounding box center [507, 327] width 159 height 159
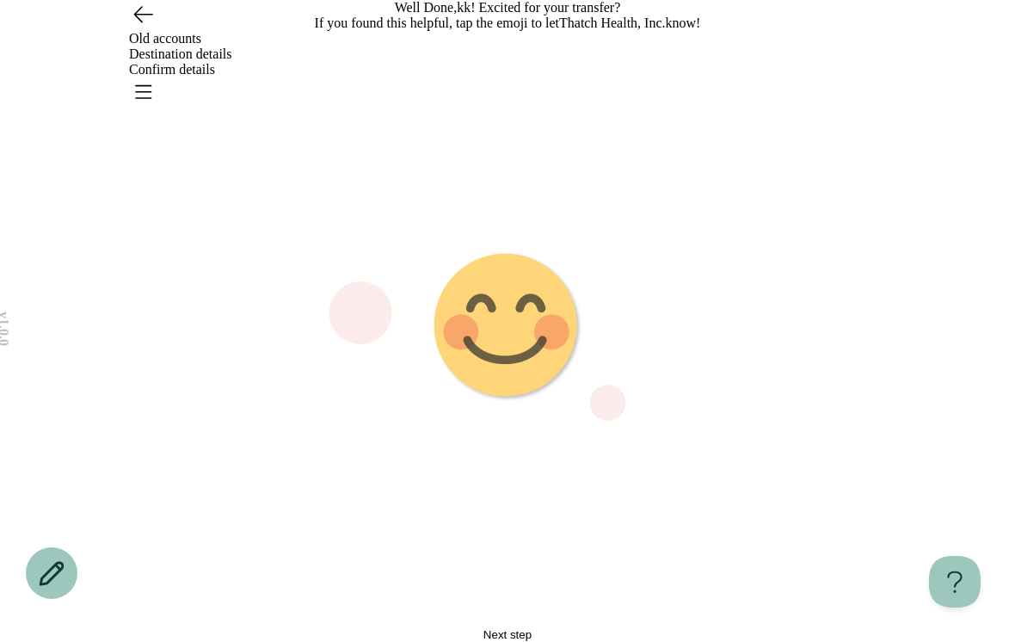
click at [508, 421] on image "Emoji 2 animation" at bounding box center [507, 327] width 430 height 430
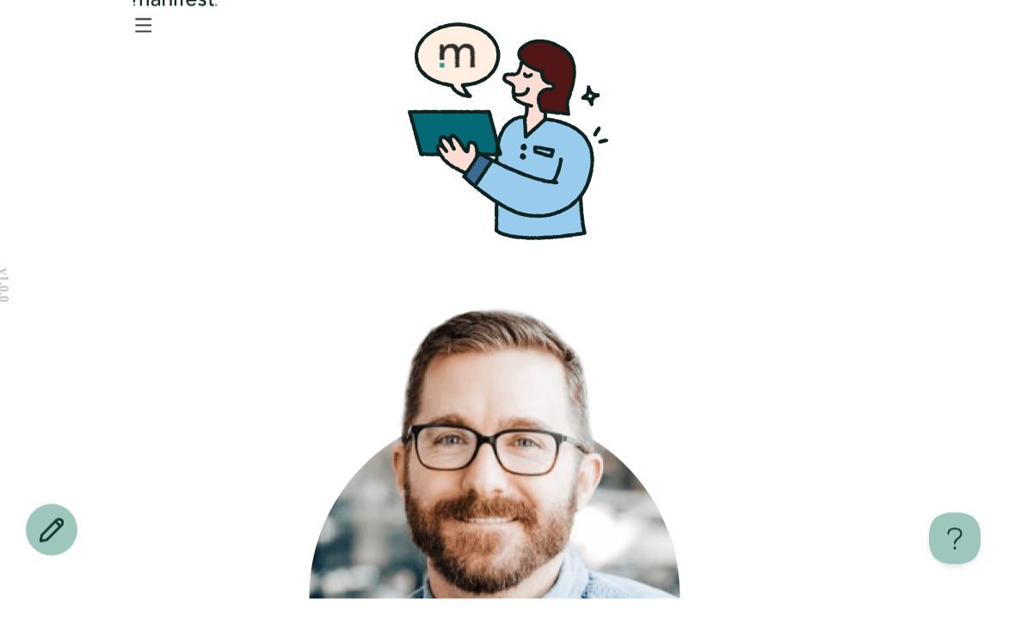
scroll to position [43, 0]
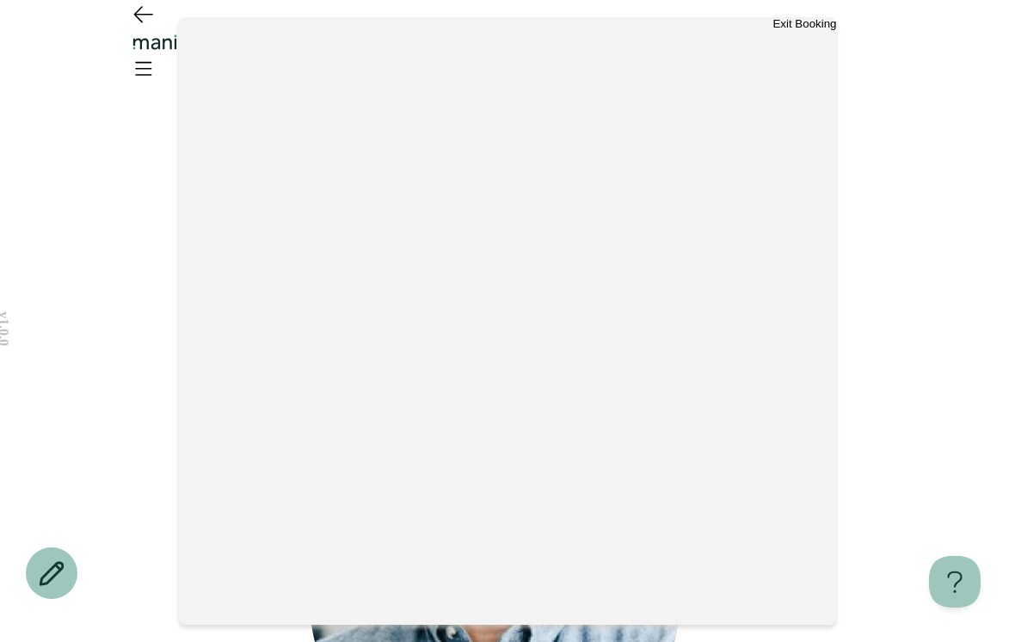
click at [800, 30] on button "Exit Booking" at bounding box center [804, 23] width 64 height 13
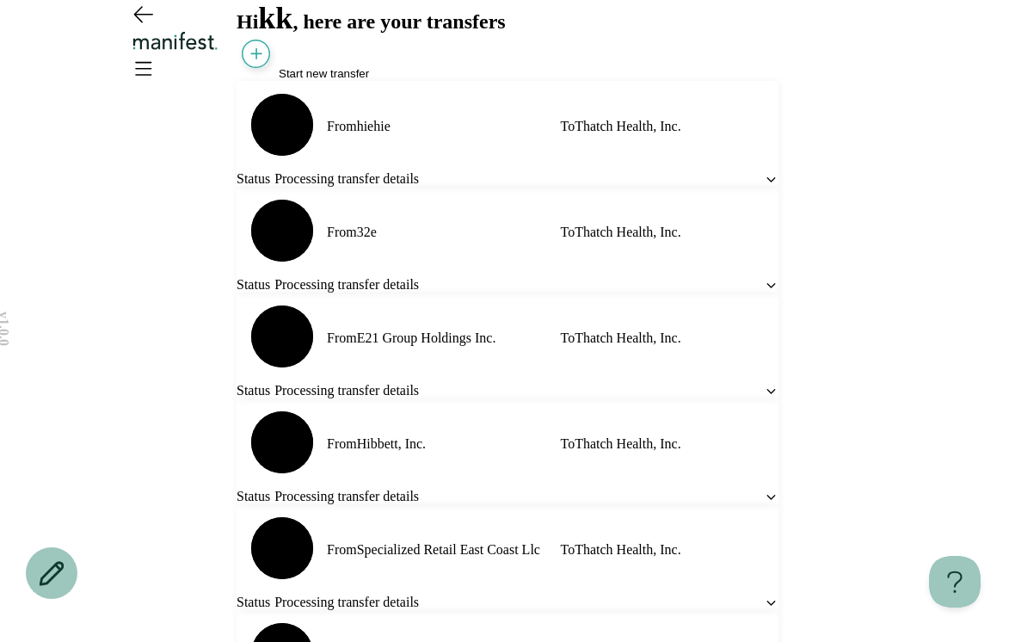
click at [157, 54] on icon "Open menu" at bounding box center [143, 68] width 28 height 28
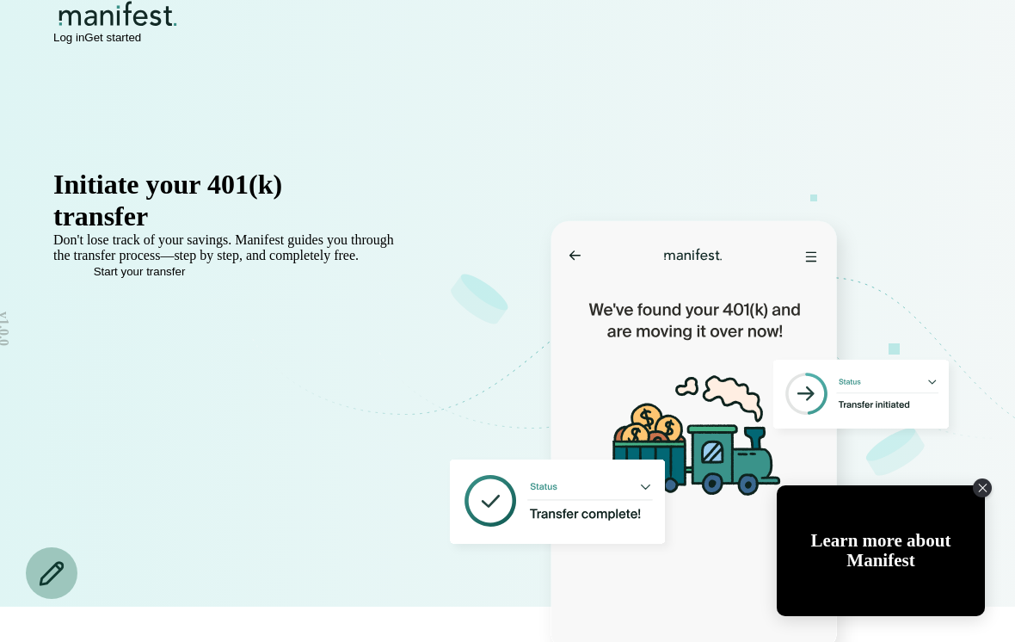
click at [84, 44] on span "Log in" at bounding box center [68, 37] width 31 height 13
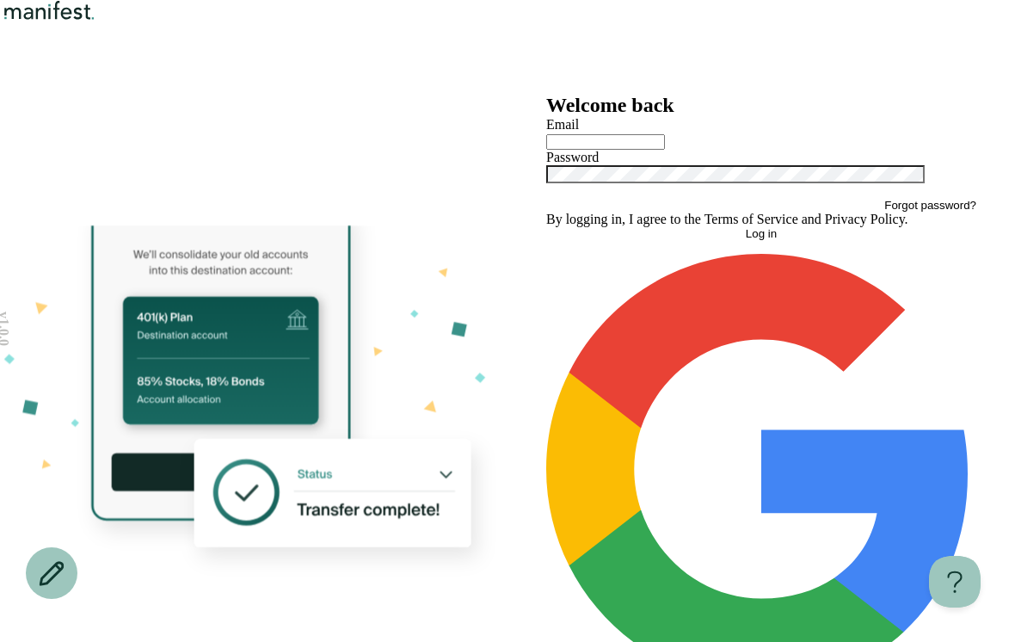
click at [665, 150] on input "text" at bounding box center [605, 141] width 119 height 15
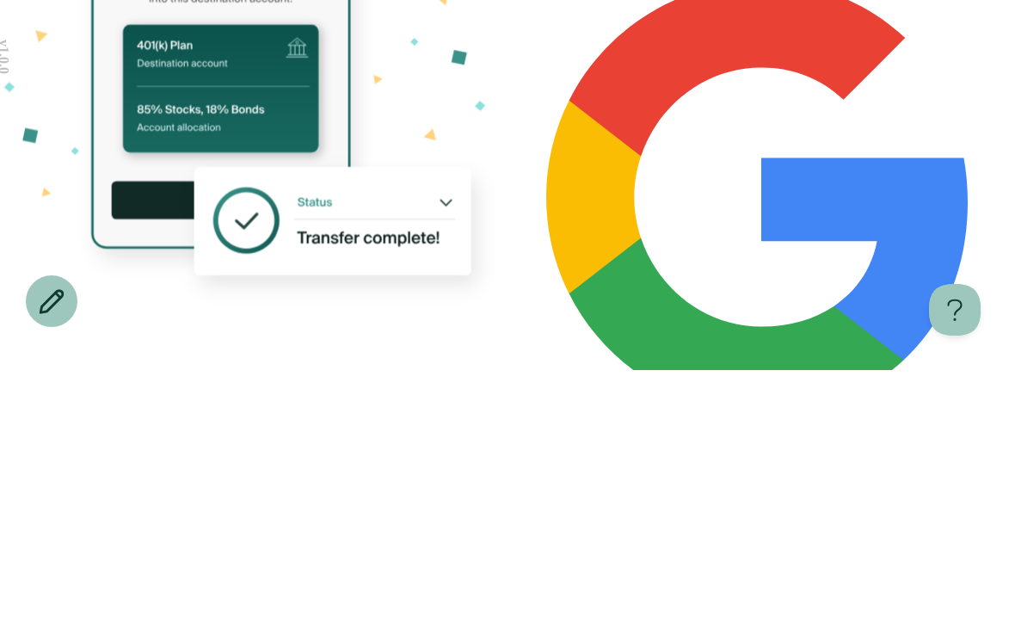
click at [813, 227] on button "Log in" at bounding box center [761, 233] width 430 height 13
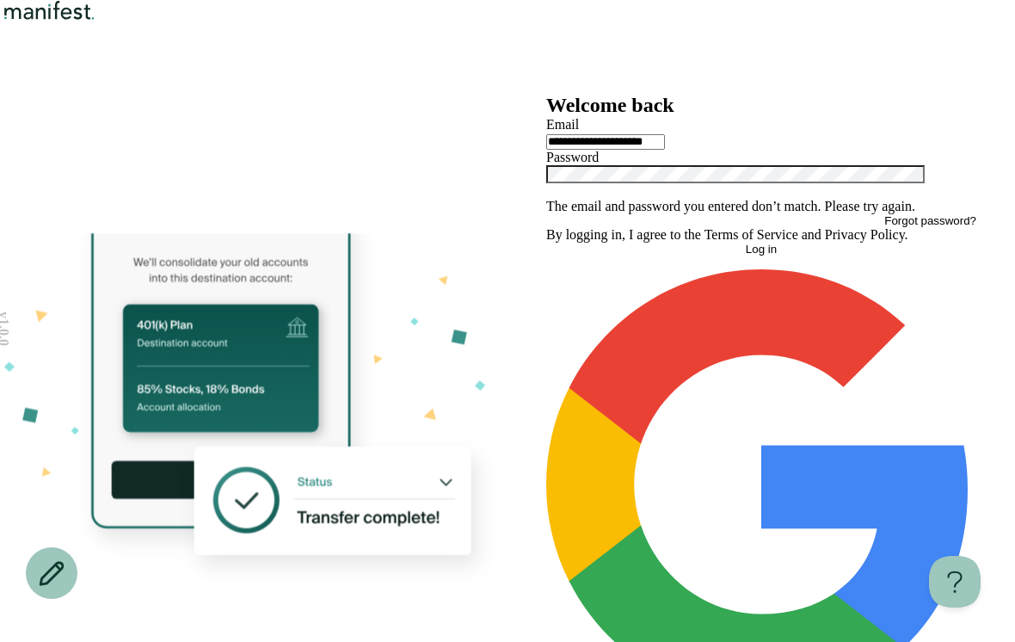
click at [546, 195] on icon "Show password" at bounding box center [546, 195] width 0 height 0
click at [821, 255] on button "Log in" at bounding box center [761, 249] width 430 height 13
click at [665, 150] on input "**********" at bounding box center [605, 141] width 119 height 15
type input "**********"
click at [837, 168] on div "**********" at bounding box center [761, 412] width 430 height 637
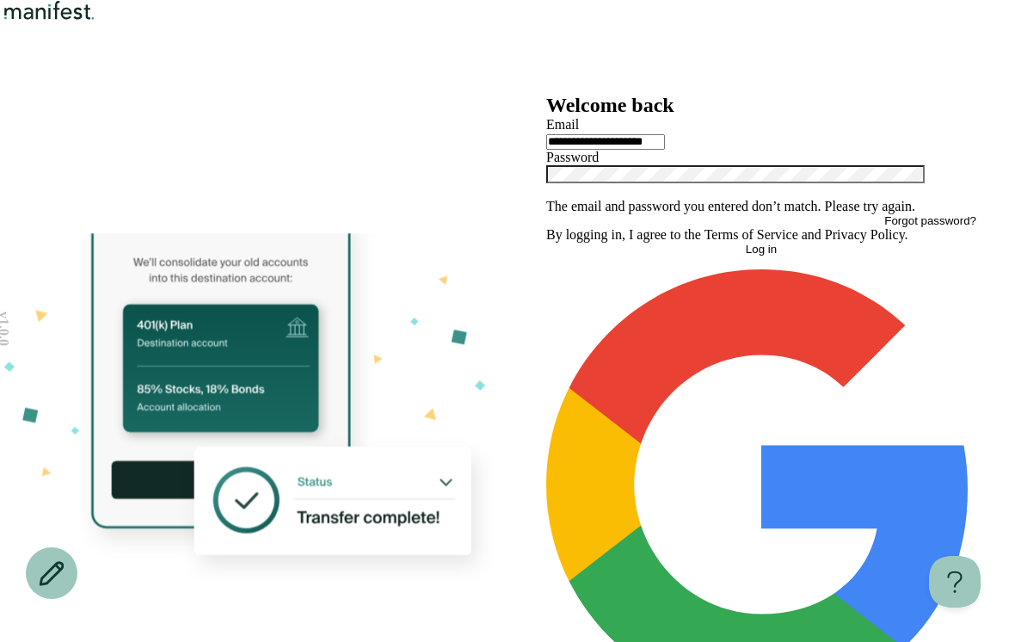
click at [894, 255] on button "Log in" at bounding box center [761, 249] width 430 height 13
